Goal: Task Accomplishment & Management: Manage account settings

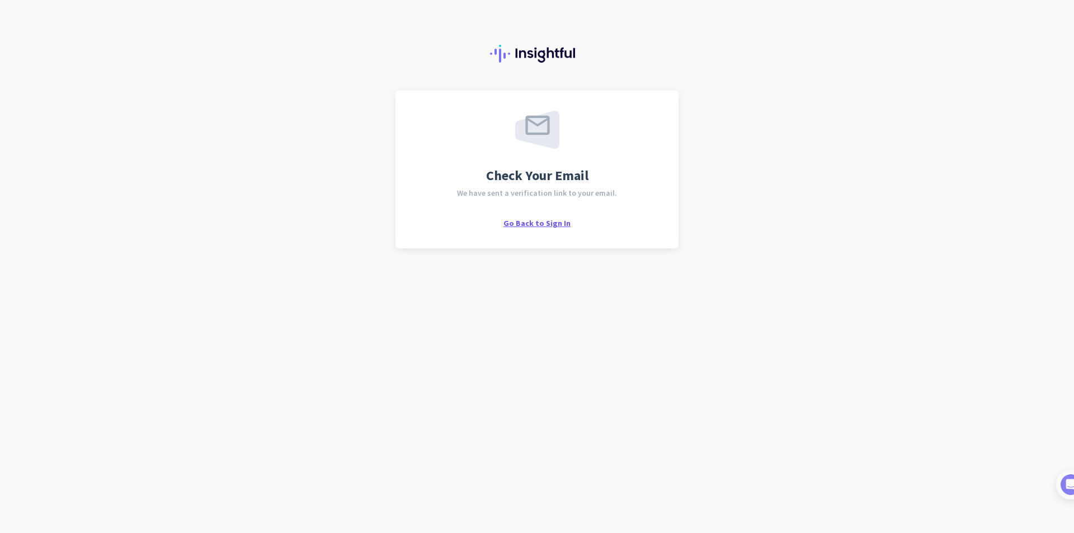
click at [539, 221] on span "Go Back to Sign In" at bounding box center [536, 223] width 67 height 10
click at [532, 221] on span "Go Back to Sign In" at bounding box center [536, 223] width 67 height 10
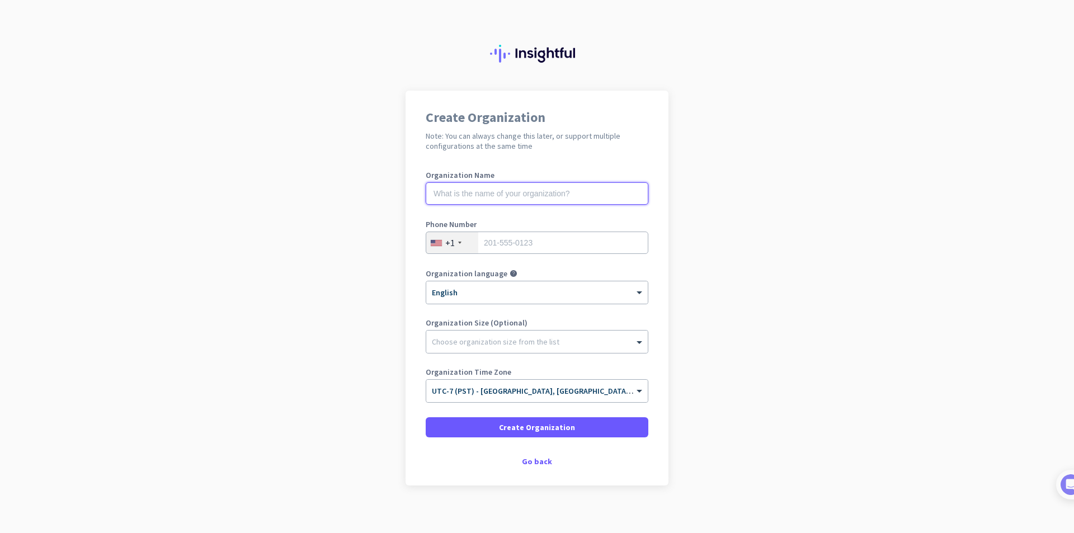
click at [436, 194] on input "text" at bounding box center [537, 193] width 223 height 22
click at [431, 190] on input "text" at bounding box center [537, 193] width 223 height 22
type input "Fixpoint"
click at [459, 336] on div at bounding box center [536, 338] width 221 height 11
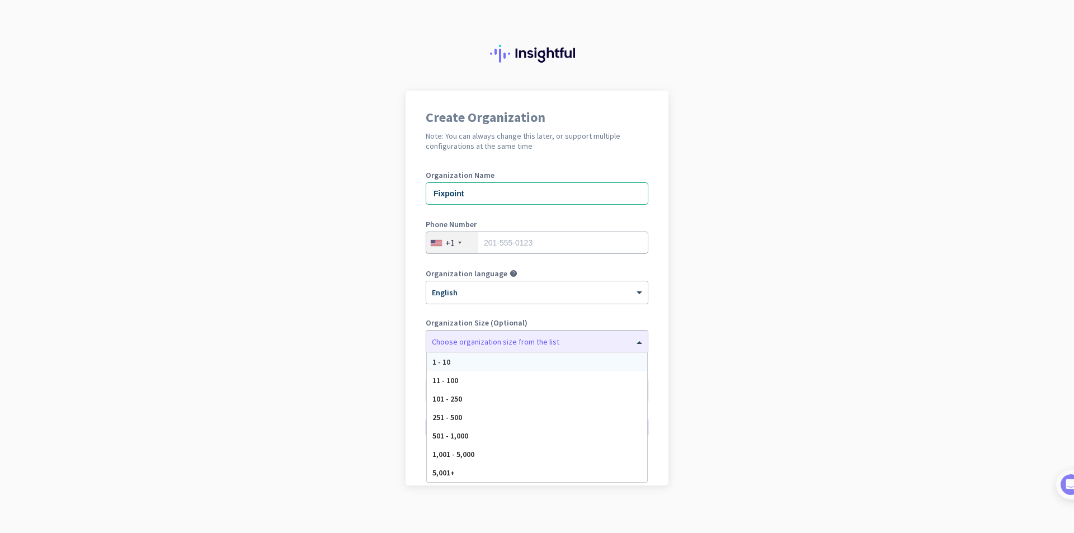
click at [336, 271] on app-onboarding-organization "Create Organization Note: You can always change this later, or support multiple…" at bounding box center [537, 316] width 1074 height 451
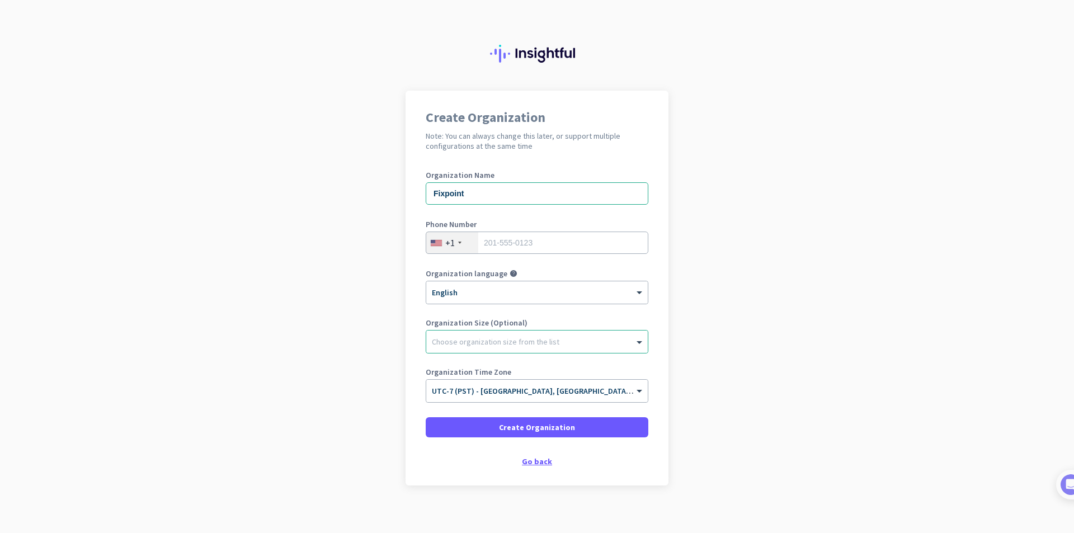
click at [535, 460] on div "Go back" at bounding box center [537, 461] width 223 height 8
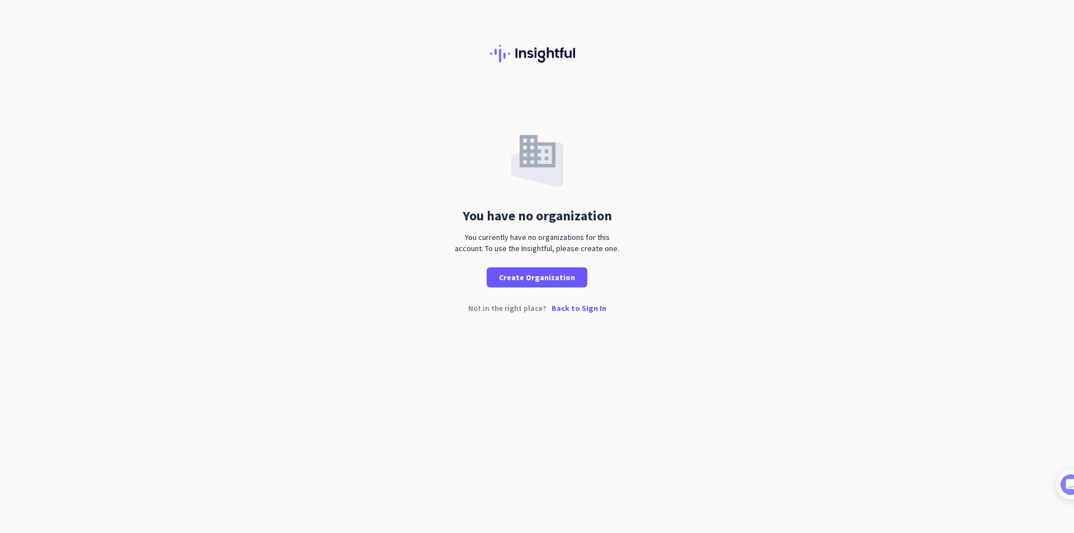
click at [572, 306] on p "Back to Sign In" at bounding box center [578, 308] width 55 height 8
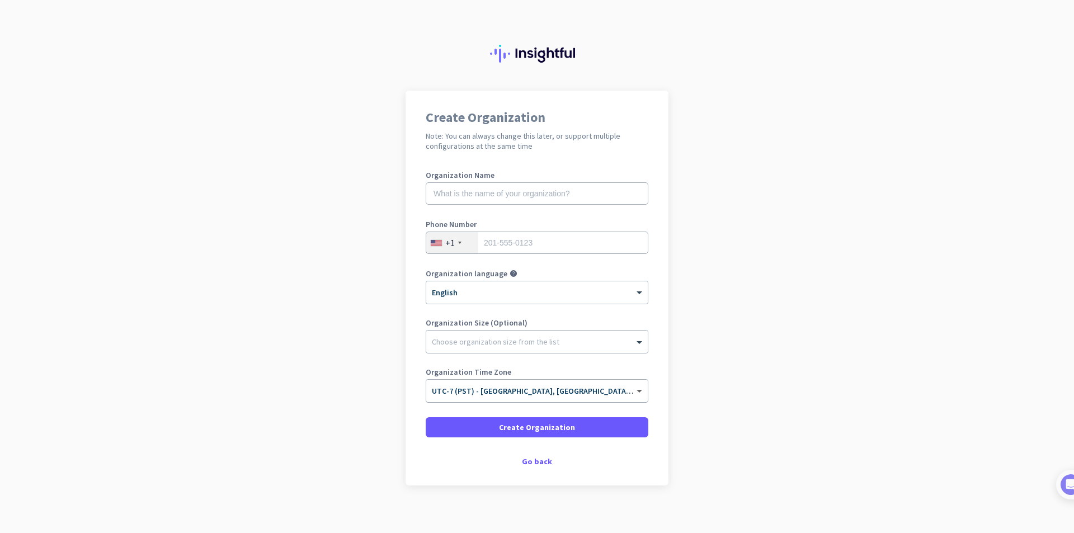
click at [634, 393] on span at bounding box center [641, 391] width 14 height 10
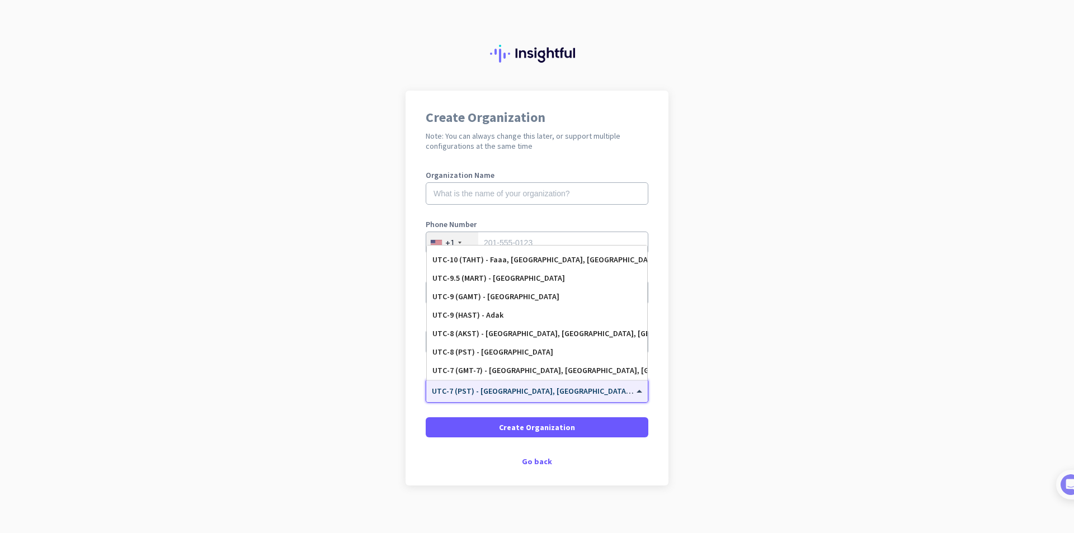
scroll to position [148, 0]
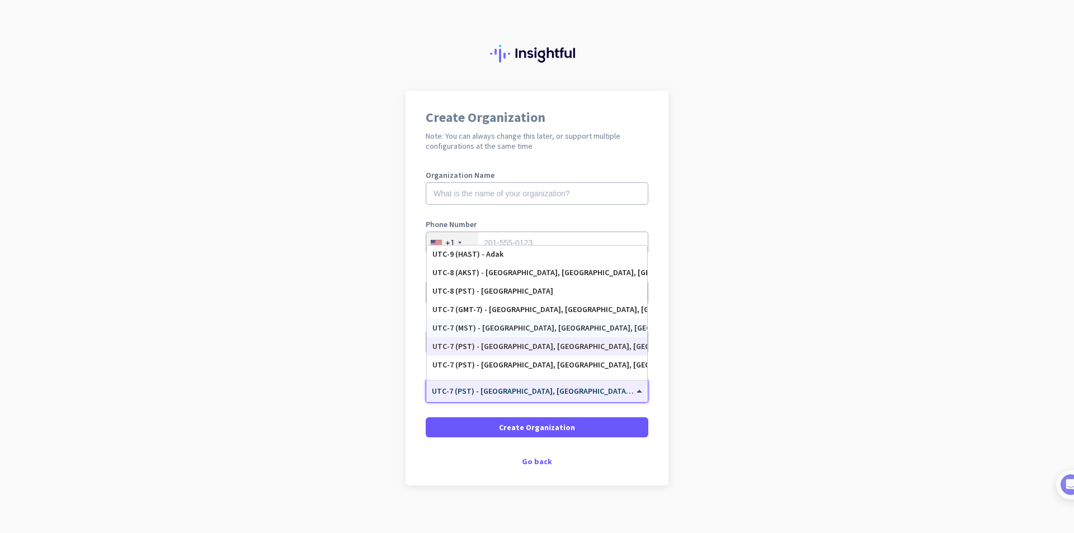
click at [520, 322] on div "UTC-7 (MST) - [GEOGRAPHIC_DATA], [GEOGRAPHIC_DATA], [GEOGRAPHIC_DATA], [PERSON_…" at bounding box center [537, 328] width 220 height 18
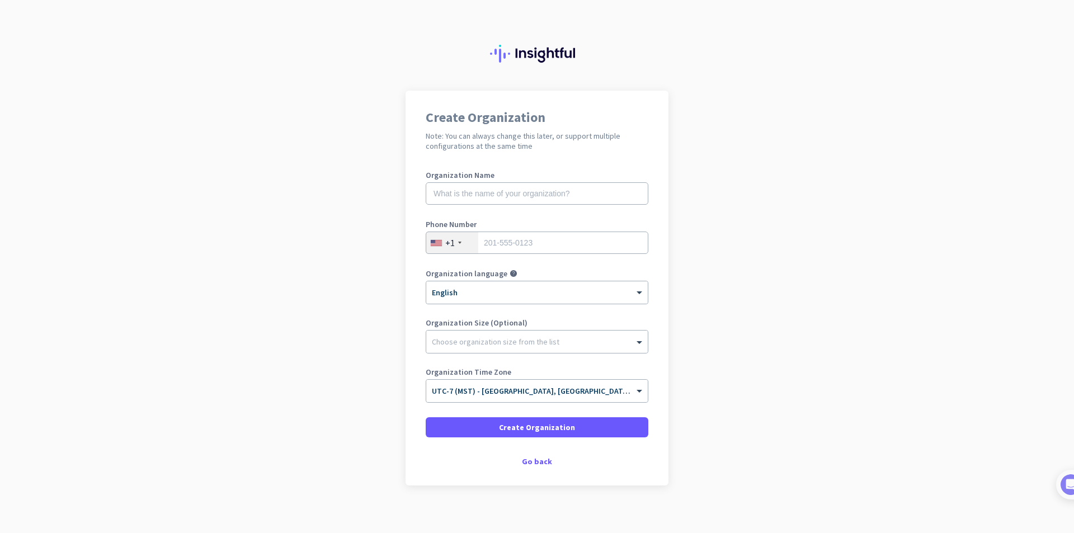
click at [287, 375] on app-onboarding-organization "Create Organization Note: You can always change this later, or support multiple…" at bounding box center [537, 316] width 1074 height 451
click at [552, 342] on div at bounding box center [536, 338] width 221 height 11
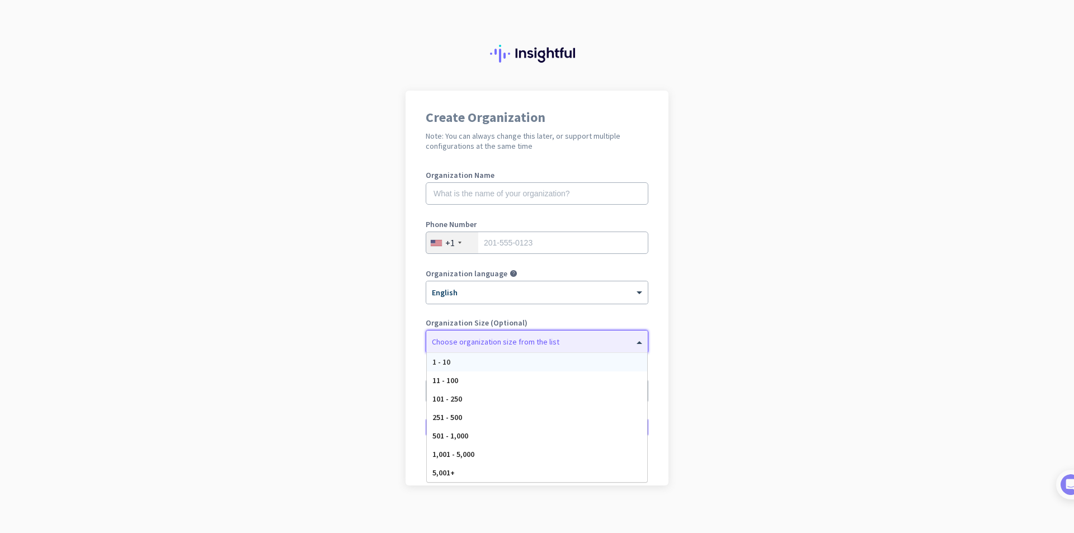
click at [455, 360] on div "1 - 10" at bounding box center [537, 362] width 220 height 18
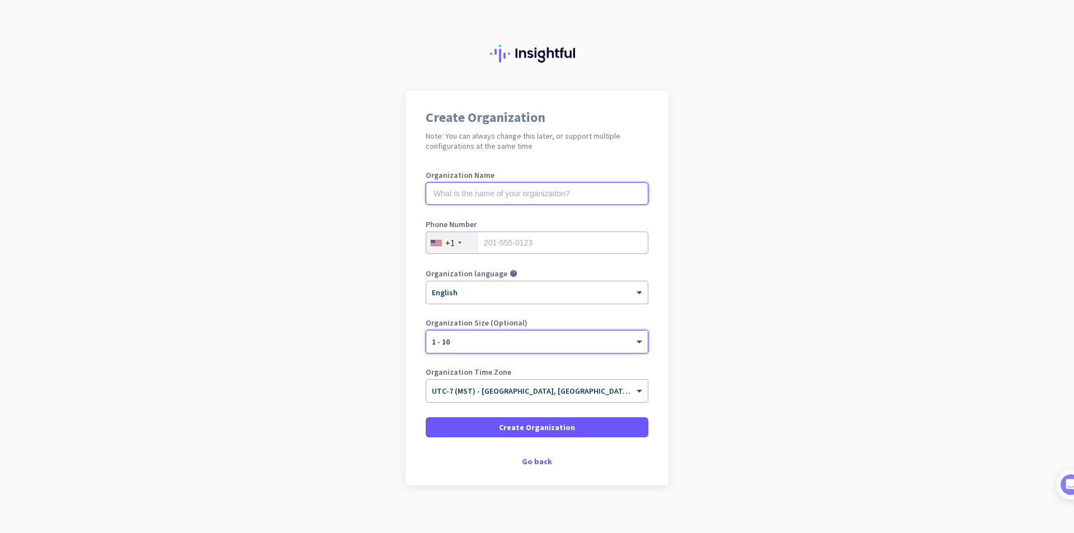
click at [516, 192] on input "text" at bounding box center [537, 193] width 223 height 22
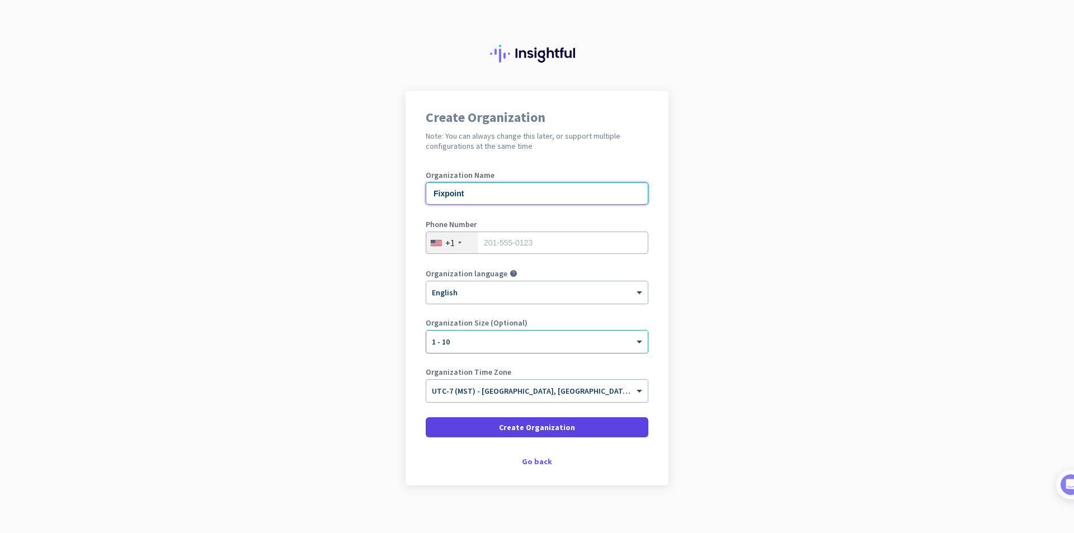
type input "Fixpoint"
click at [555, 424] on span "Create Organization" at bounding box center [537, 427] width 76 height 11
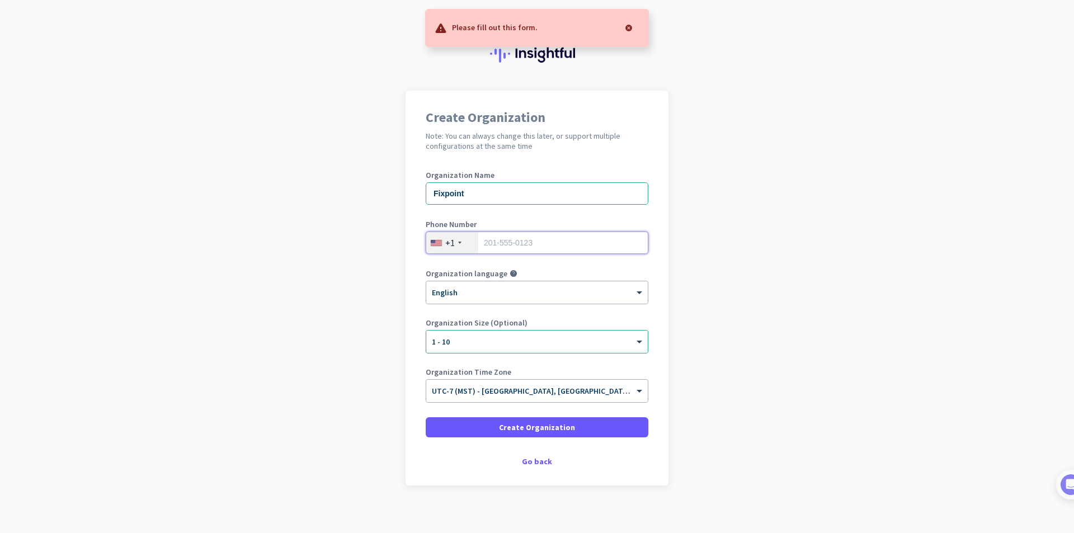
click at [501, 240] on input "tel" at bounding box center [537, 243] width 223 height 22
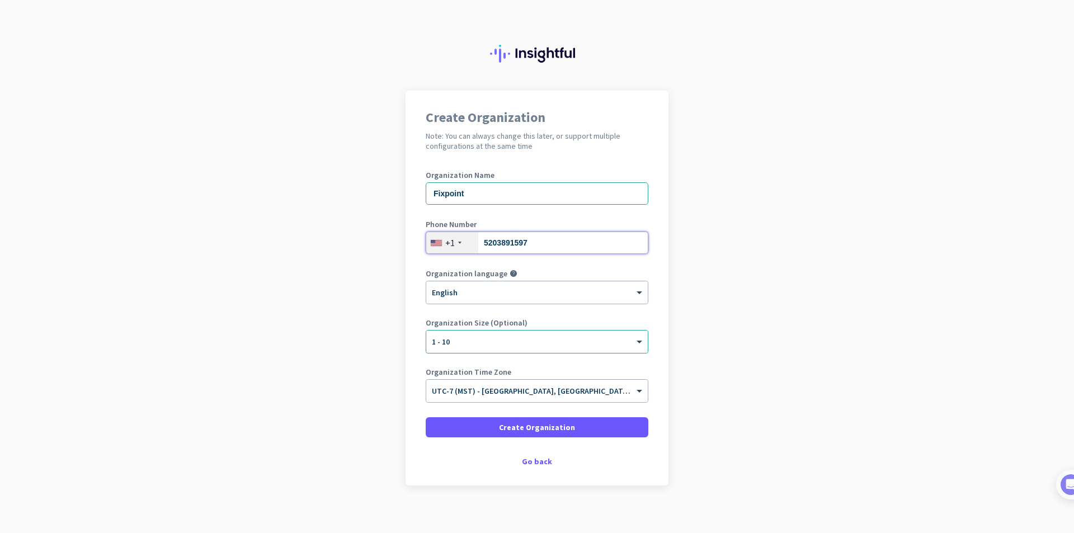
type input "5203891597"
click at [738, 263] on app-onboarding-organization "Create Organization Note: You can always change this later, or support multiple…" at bounding box center [537, 316] width 1074 height 451
click at [537, 427] on span "Create Organization" at bounding box center [537, 427] width 76 height 11
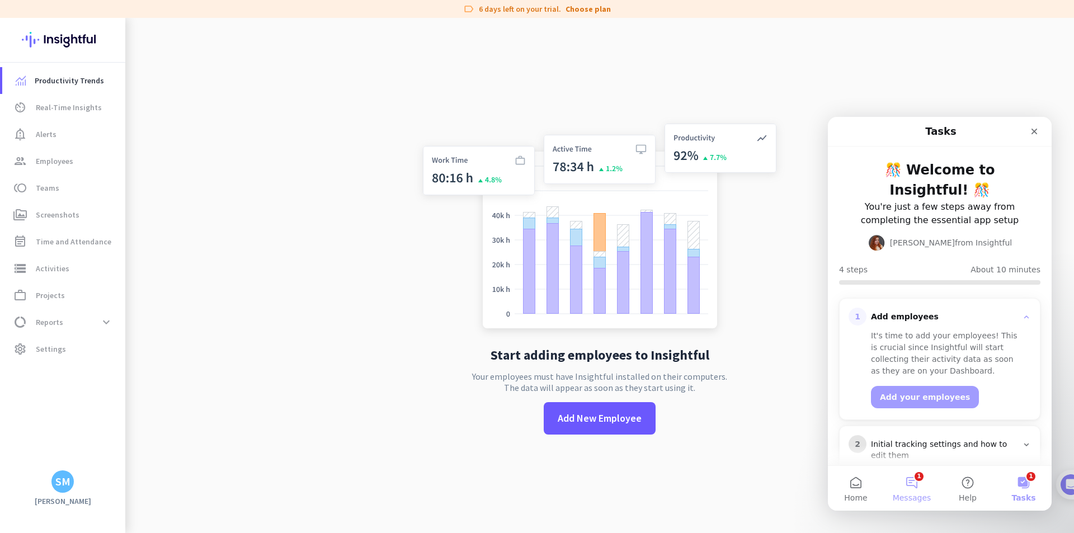
click at [912, 483] on button "1 Messages" at bounding box center [912, 488] width 56 height 45
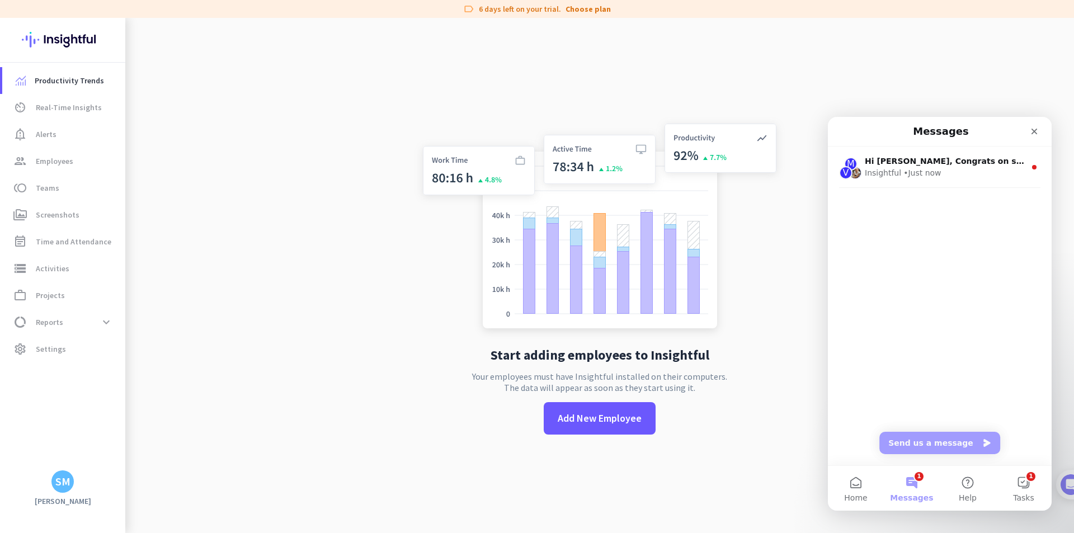
click at [858, 220] on div "M V Hi [PERSON_NAME], Congrats on setting up your Insightful account! 🎉 Welcome…" at bounding box center [940, 190] width 224 height 86
click at [1027, 483] on button "1 Tasks" at bounding box center [1024, 488] width 56 height 45
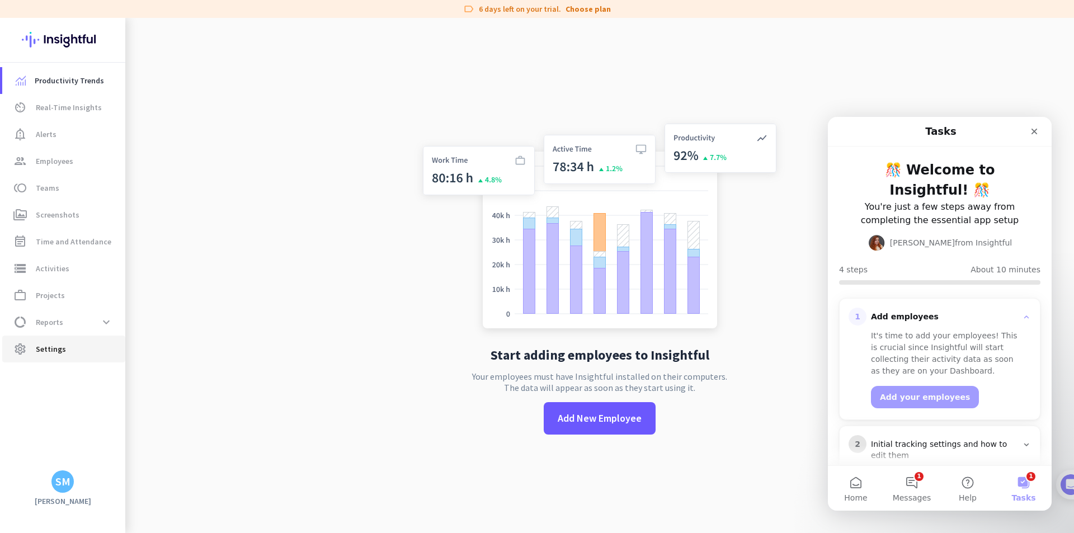
click at [55, 345] on span "Settings" at bounding box center [51, 348] width 30 height 13
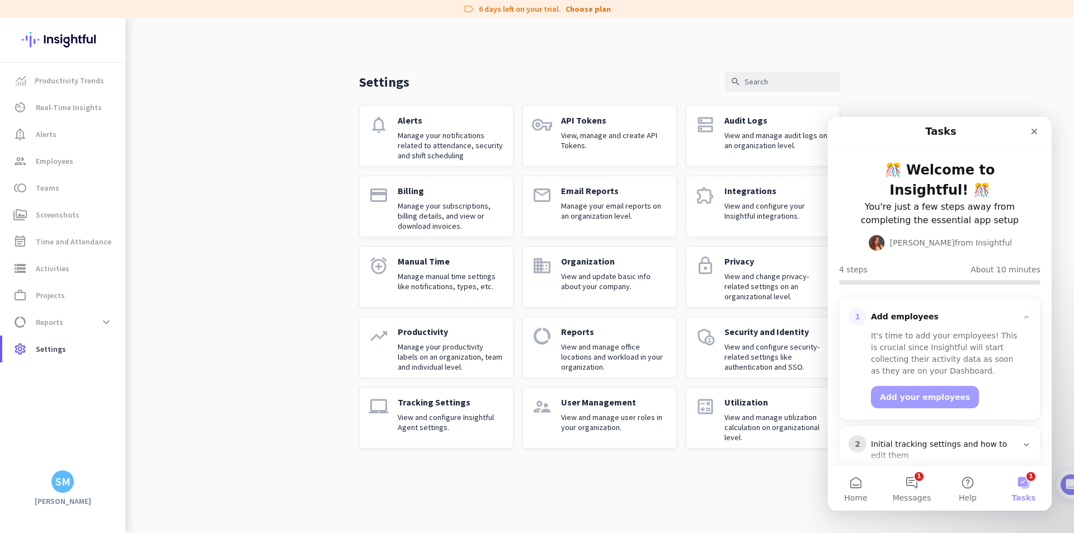
click at [201, 320] on div "Settings search notifications Alerts Manage your notifications related to atten…" at bounding box center [599, 242] width 949 height 449
click at [65, 476] on div "SM" at bounding box center [62, 481] width 15 height 11
click at [910, 480] on button "1 Messages" at bounding box center [912, 488] width 56 height 45
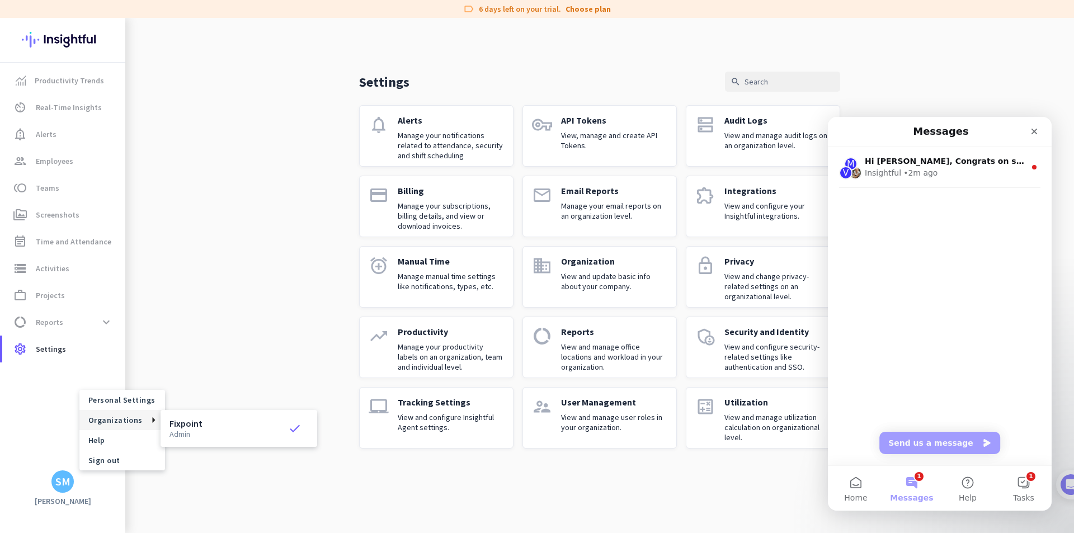
click at [859, 197] on div "M V Hi [PERSON_NAME], Congrats on setting up your Insightful account! 🎉 Welcome…" at bounding box center [940, 190] width 224 height 86
click at [195, 421] on h3 "Fixpoint" at bounding box center [185, 423] width 33 height 9
click at [48, 351] on span "Settings" at bounding box center [51, 348] width 30 height 13
click at [17, 347] on icon "settings" at bounding box center [19, 348] width 13 height 13
drag, startPoint x: 103, startPoint y: 495, endPoint x: 87, endPoint y: 495, distance: 15.7
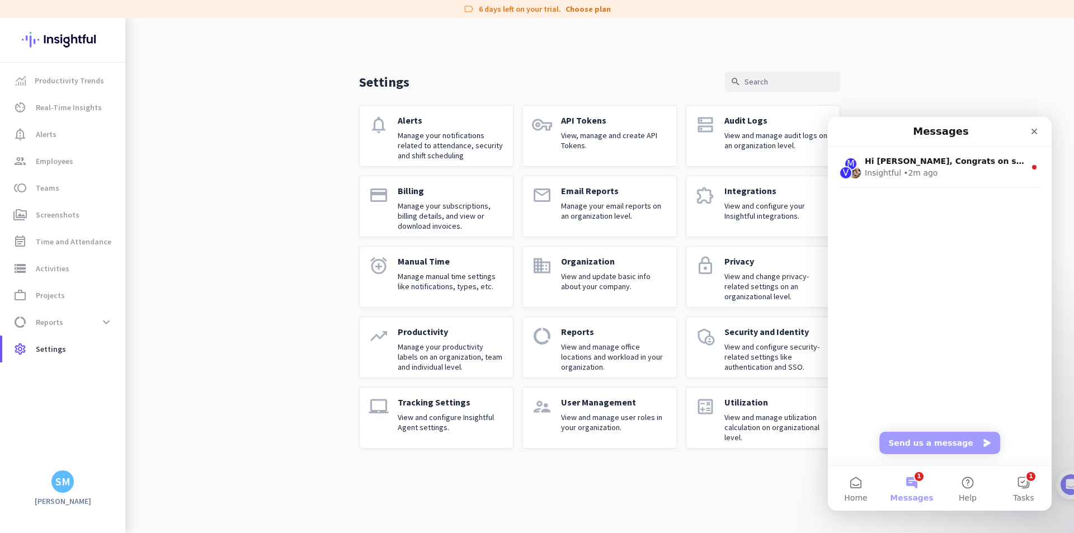
click at [103, 495] on div "Productivity Trends av_timer Real-Time Insights notification_important Alerts g…" at bounding box center [62, 275] width 125 height 515
click at [63, 482] on div "SM" at bounding box center [62, 481] width 15 height 11
click at [134, 400] on span "Personal Settings" at bounding box center [122, 400] width 68 height 10
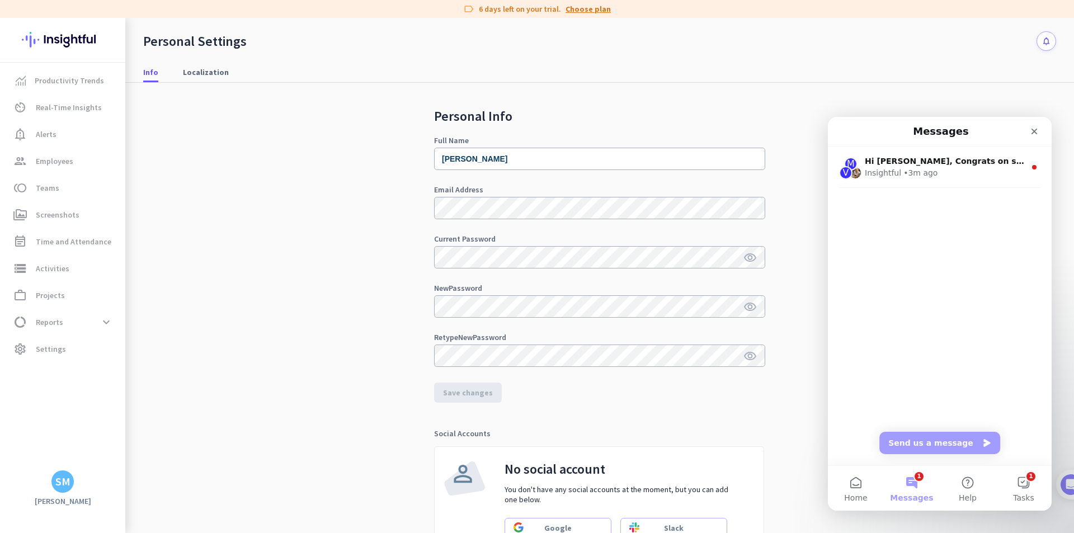
click at [580, 8] on link "Choose plan" at bounding box center [587, 8] width 45 height 11
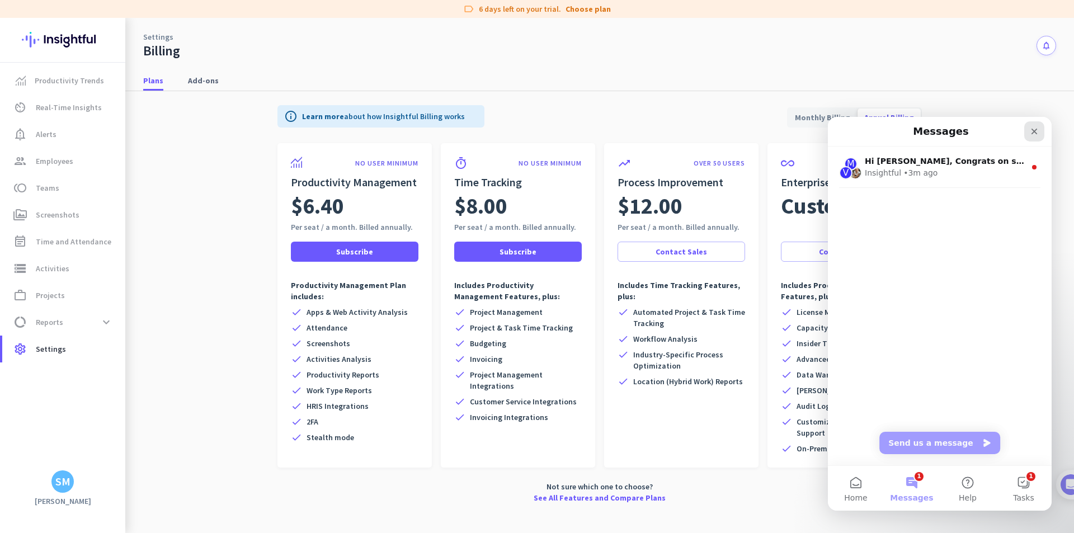
click at [1036, 127] on icon "Close" at bounding box center [1034, 131] width 9 height 9
